Goal: Find specific page/section: Find specific page/section

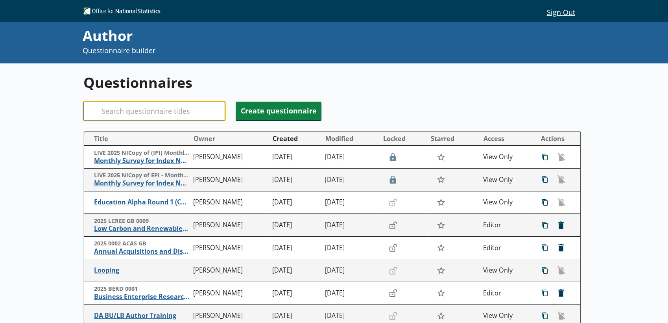
click at [194, 104] on input "Search" at bounding box center [154, 110] width 142 height 19
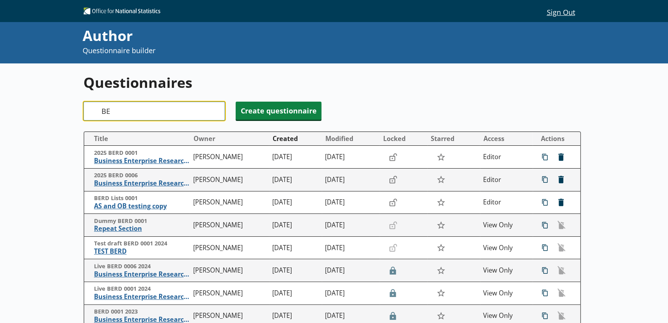
type input "B"
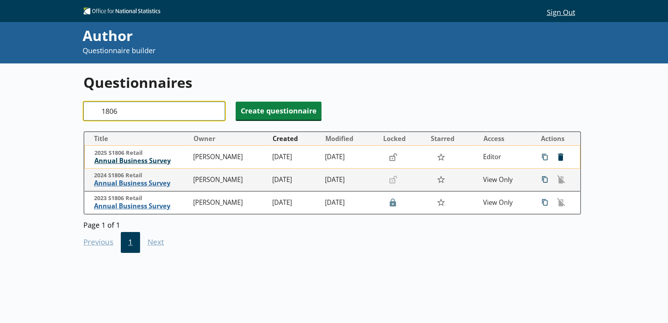
type input "1806"
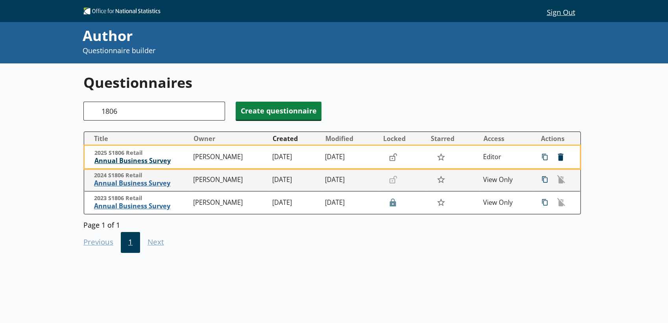
click at [158, 161] on span "Annual Business Survey" at bounding box center [141, 161] width 95 height 8
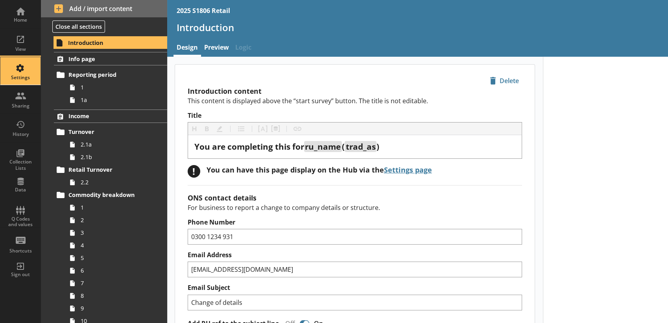
click at [22, 79] on div "Settings" at bounding box center [21, 77] width 28 height 6
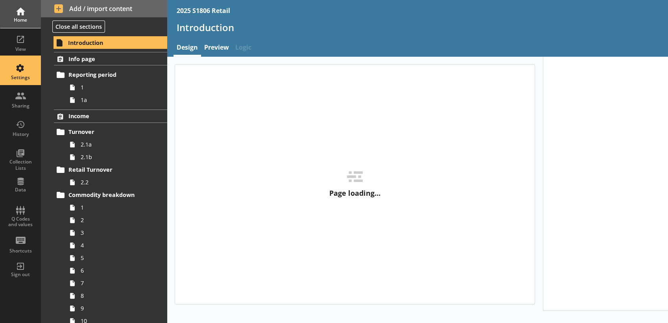
type textarea "x"
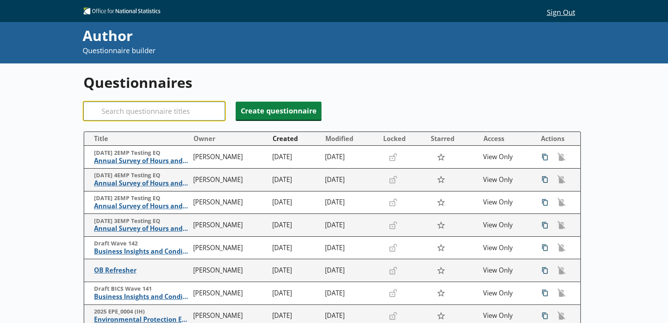
click at [156, 114] on input "Search" at bounding box center [154, 110] width 142 height 19
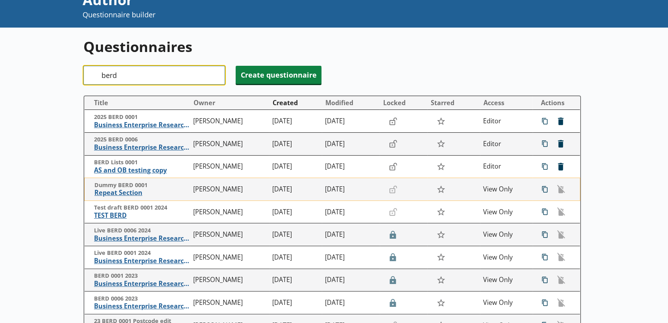
scroll to position [36, 0]
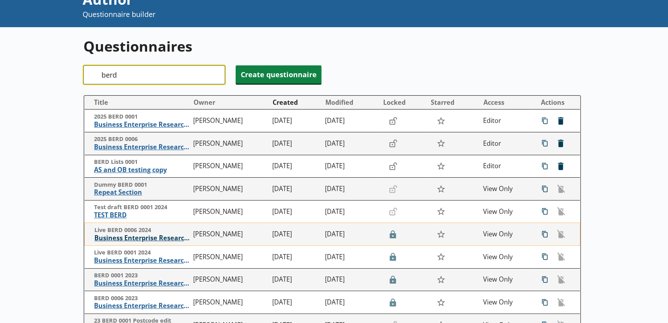
type input "berd"
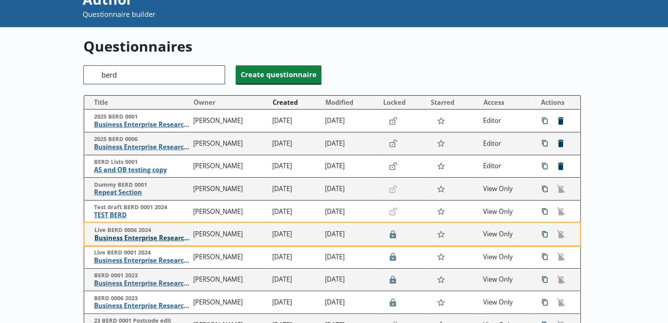
click at [162, 238] on span "Business Enterprise Research and Development" at bounding box center [141, 238] width 95 height 8
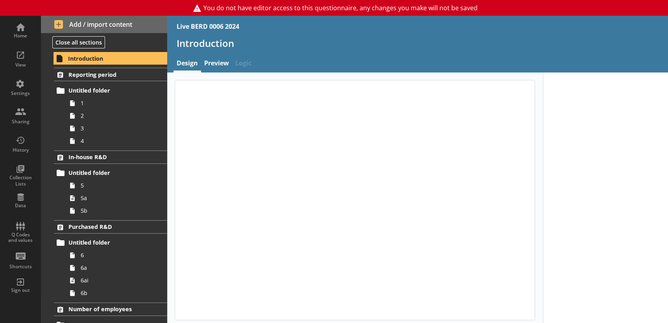
type textarea "x"
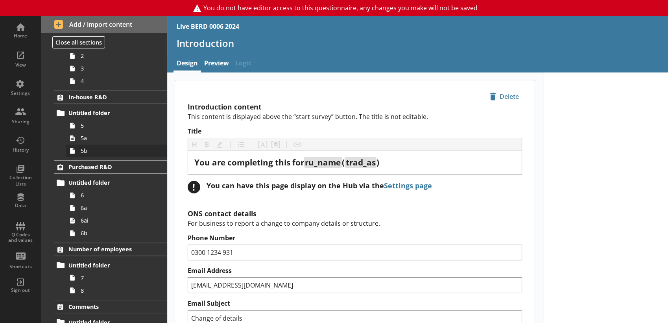
scroll to position [109, 0]
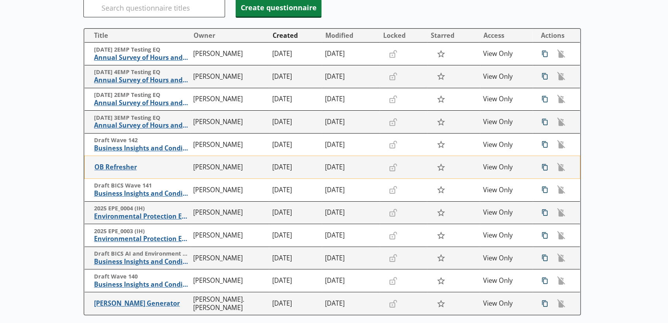
scroll to position [92, 0]
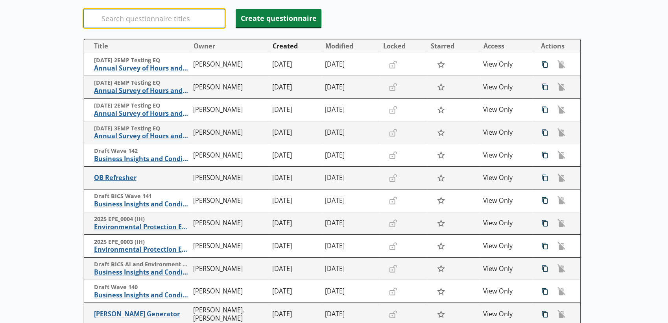
click at [152, 20] on input "Search" at bounding box center [154, 18] width 142 height 19
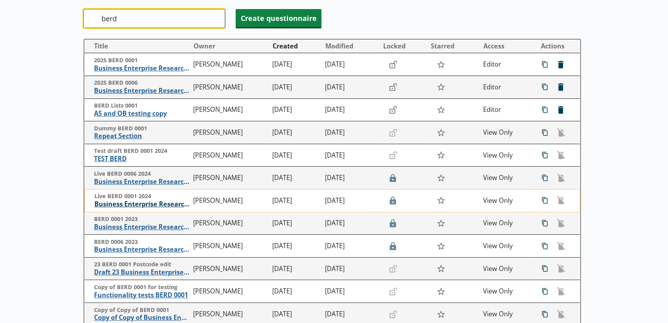
type input "berd"
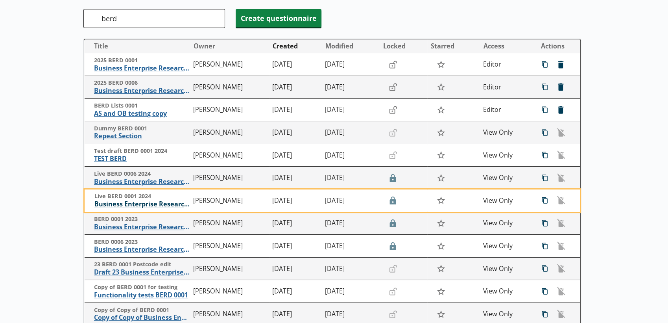
click at [154, 205] on span "Business Enterprise Research and Development" at bounding box center [141, 204] width 95 height 8
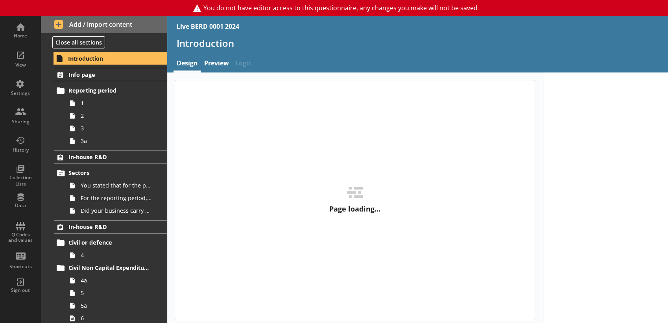
type textarea "x"
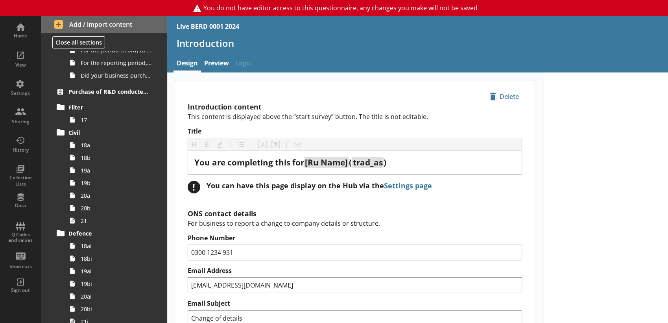
scroll to position [779, 0]
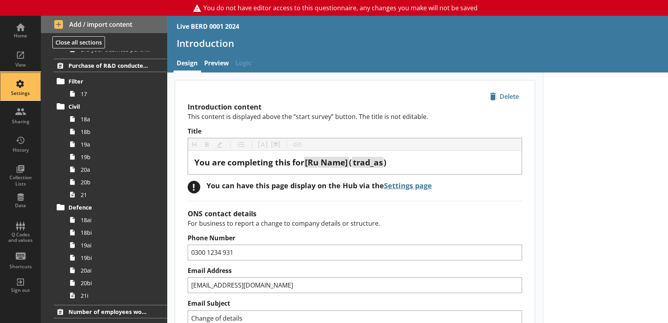
click at [25, 92] on div "Settings" at bounding box center [21, 93] width 28 height 6
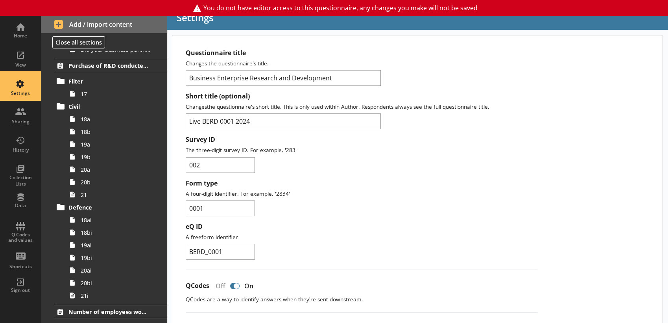
scroll to position [24, 0]
